Goal: Navigation & Orientation: Find specific page/section

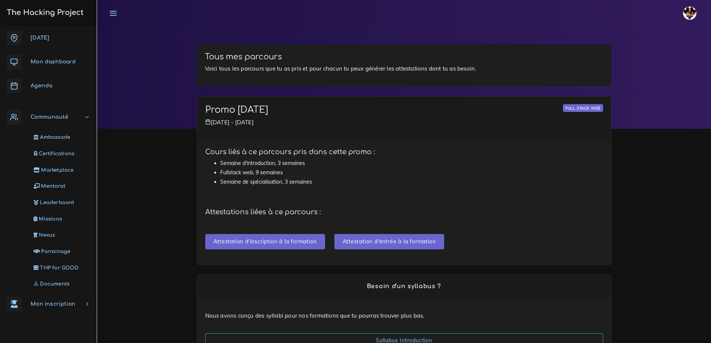
drag, startPoint x: 40, startPoint y: 15, endPoint x: 47, endPoint y: 17, distance: 7.4
click at [40, 14] on h3 "The Hacking Project" at bounding box center [43, 13] width 79 height 8
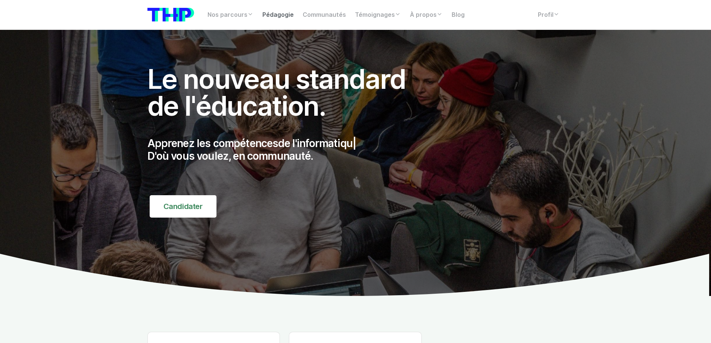
click at [275, 13] on link "Pédagogie" at bounding box center [278, 14] width 40 height 15
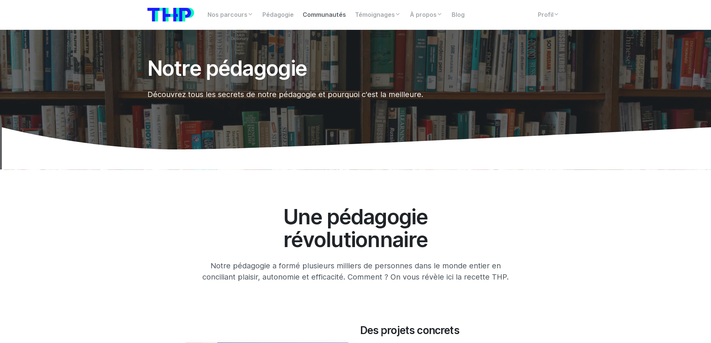
click at [327, 11] on link "Communautés" at bounding box center [324, 14] width 52 height 15
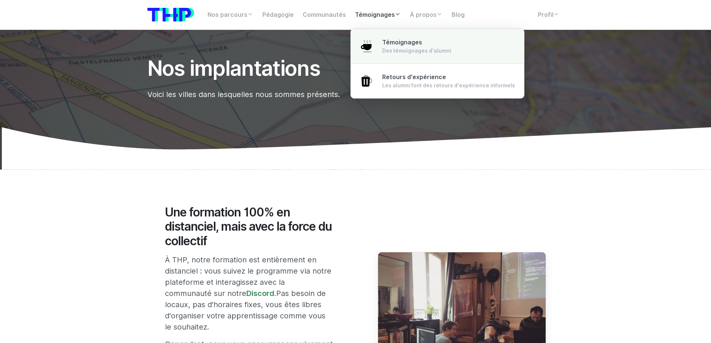
click at [386, 49] on div "Des témoignages d'alumni" at bounding box center [416, 50] width 69 height 7
